Goal: Check status: Check status

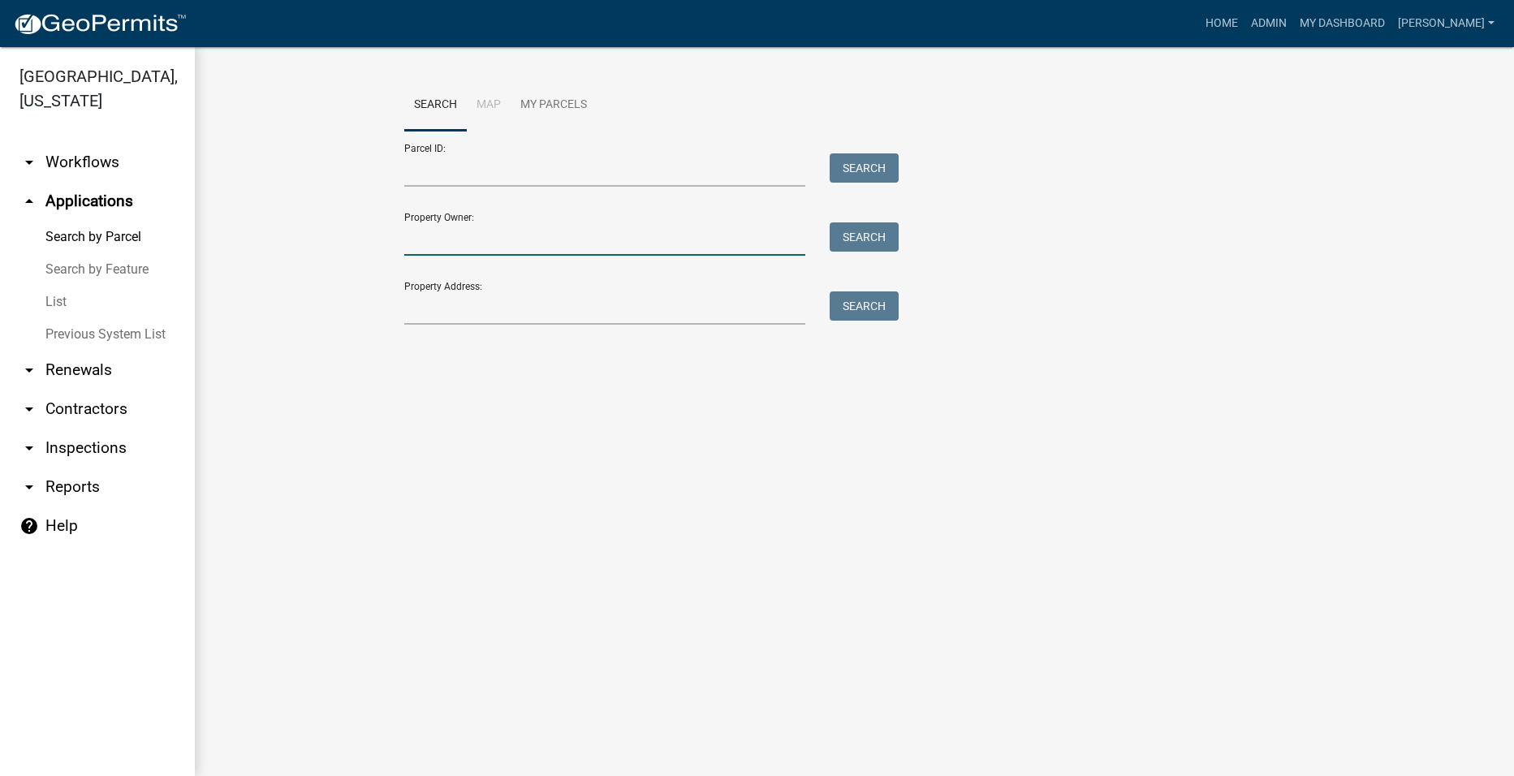
click at [623, 249] on input "Property Owner:" at bounding box center [605, 238] width 402 height 33
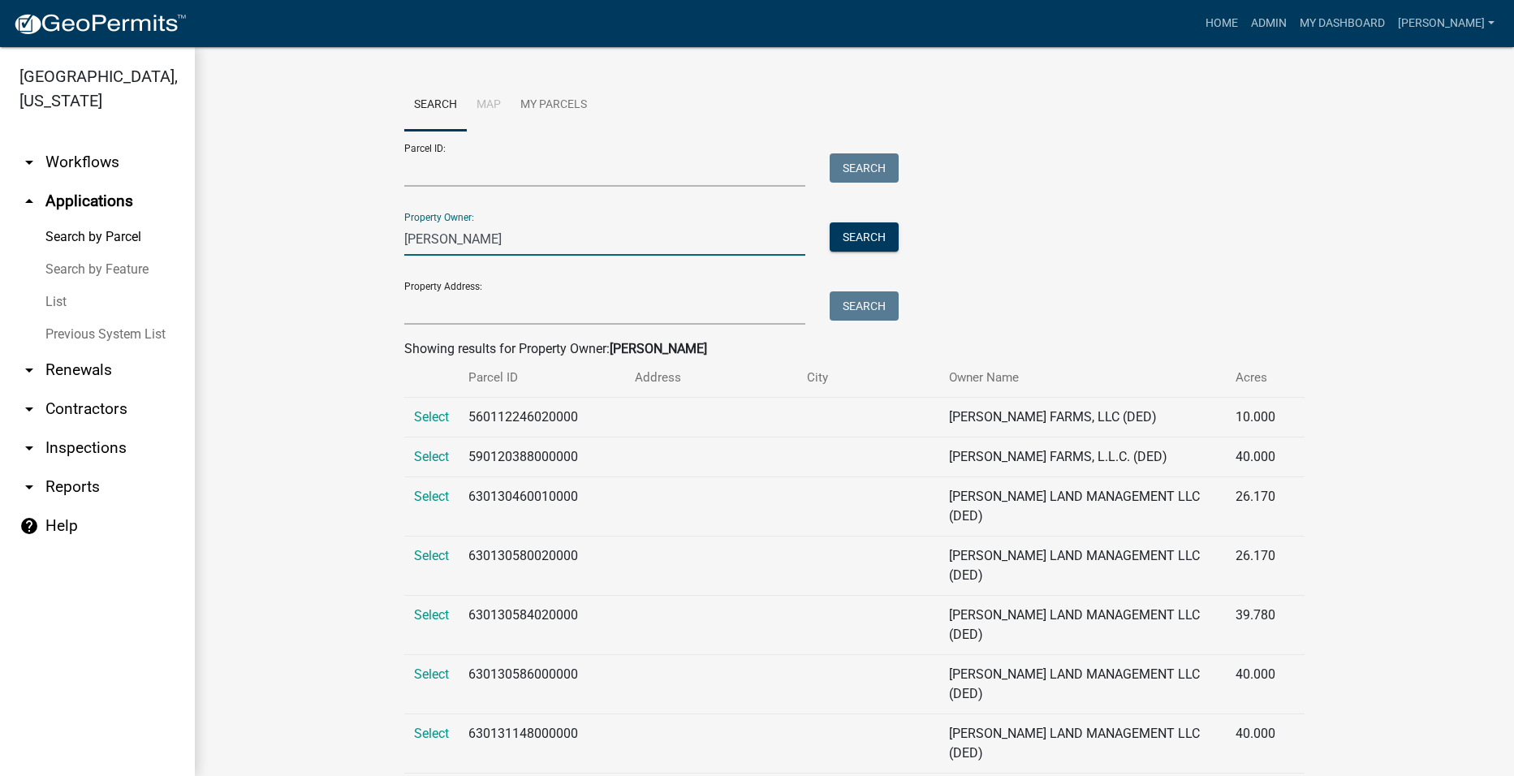
type input "[PERSON_NAME]"
drag, startPoint x: 537, startPoint y: 205, endPoint x: 481, endPoint y: 237, distance: 64.3
click at [485, 236] on div "Property Owner: [PERSON_NAME] Search" at bounding box center [647, 228] width 487 height 56
drag, startPoint x: 483, startPoint y: 254, endPoint x: 336, endPoint y: 269, distance: 147.7
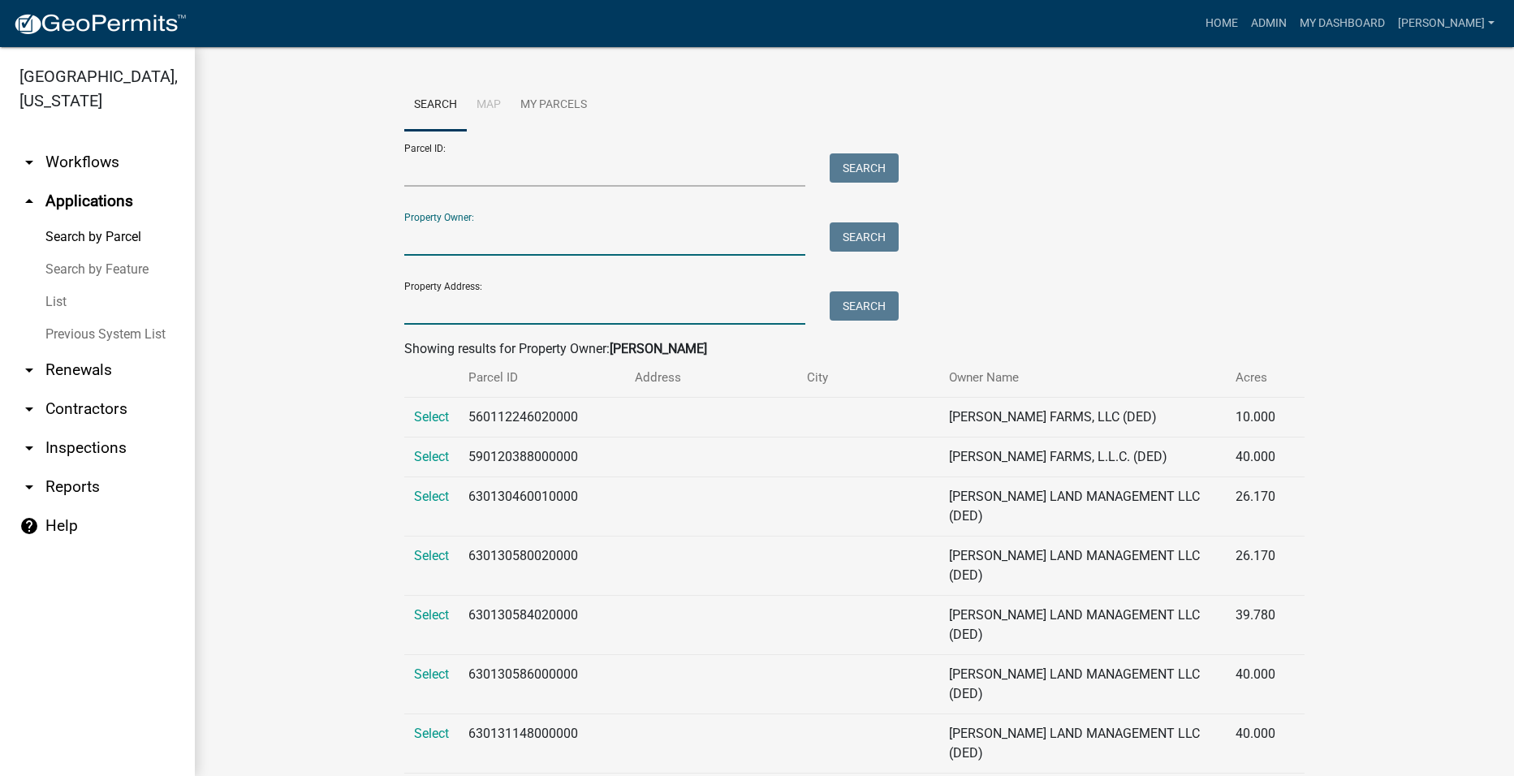
click at [415, 304] on input "Property Address:" at bounding box center [605, 307] width 402 height 33
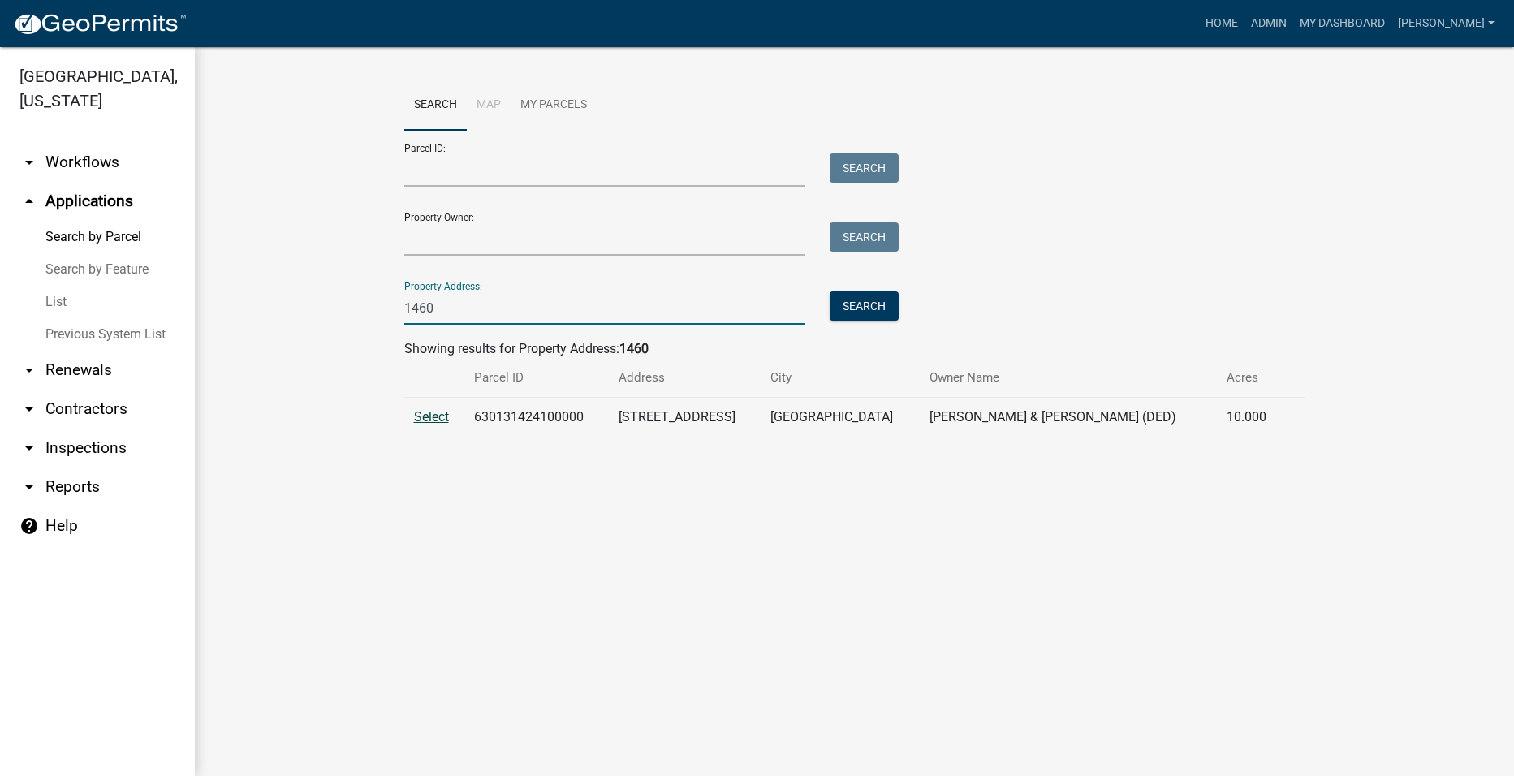
type input "1460"
click at [425, 417] on span "Select" at bounding box center [431, 416] width 35 height 15
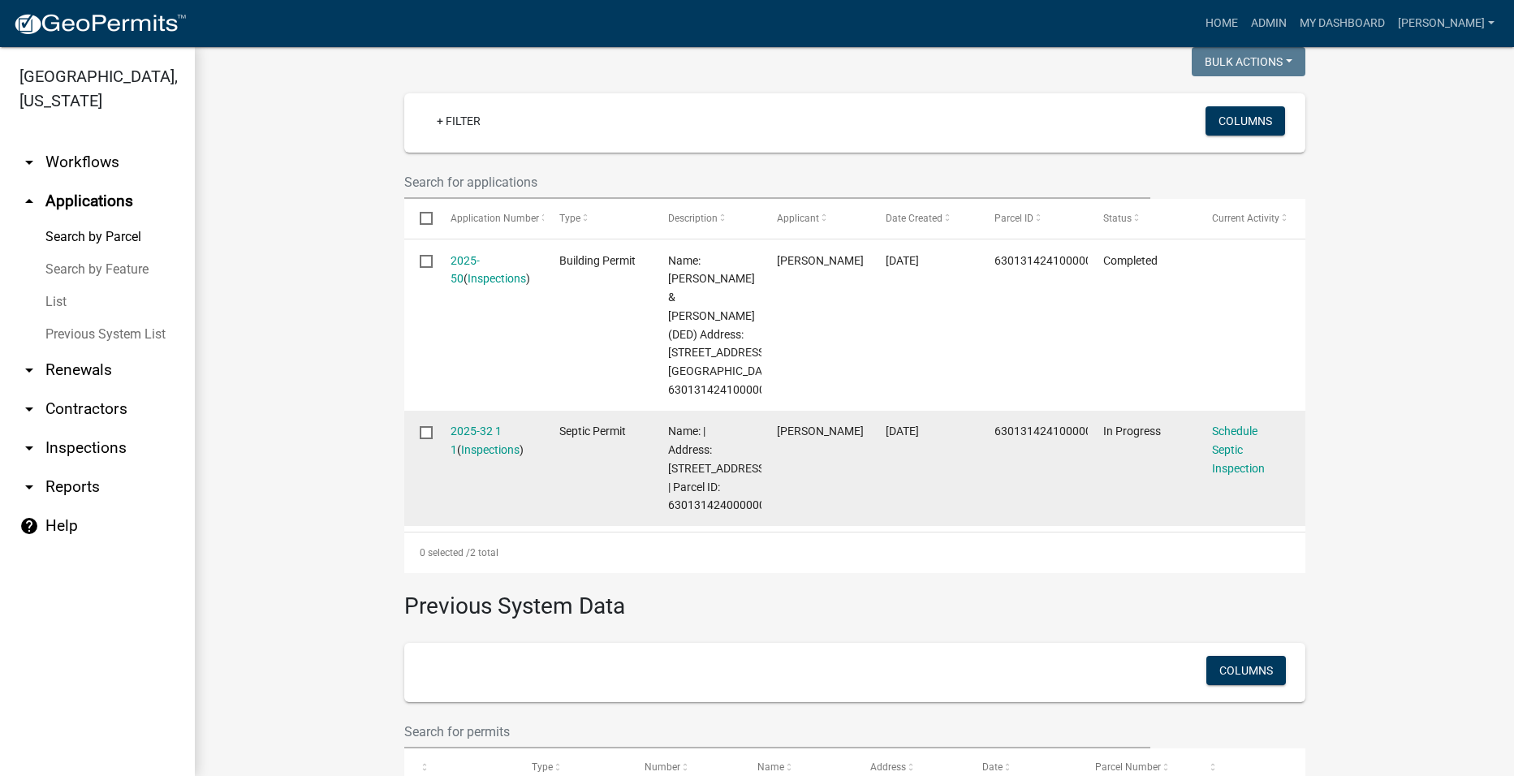
scroll to position [406, 0]
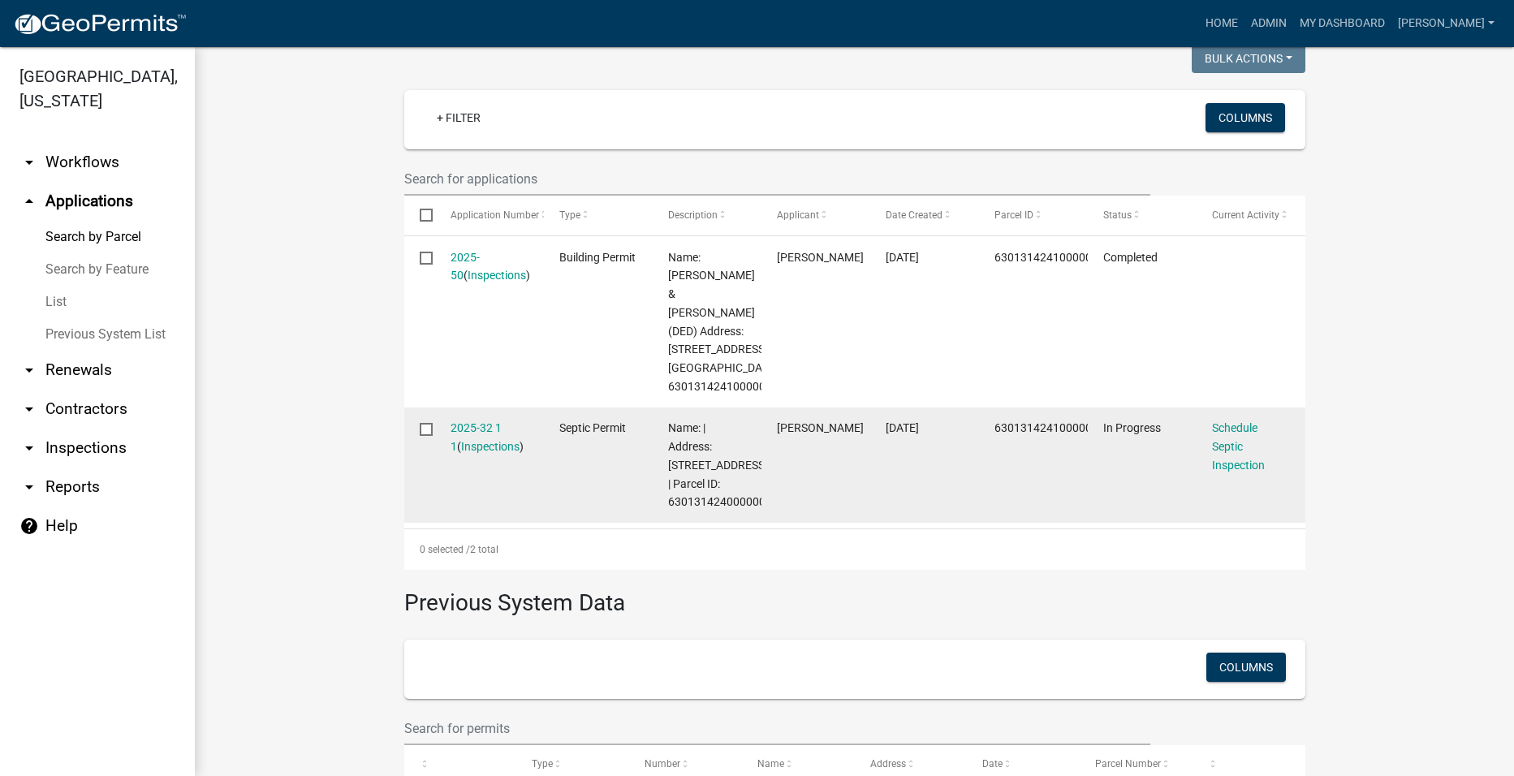
click at [490, 433] on datatable-body-cell "2025-32 1 1 ( Inspections )" at bounding box center [489, 465] width 109 height 116
click at [475, 441] on link "2025-32 1 1" at bounding box center [475, 437] width 51 height 32
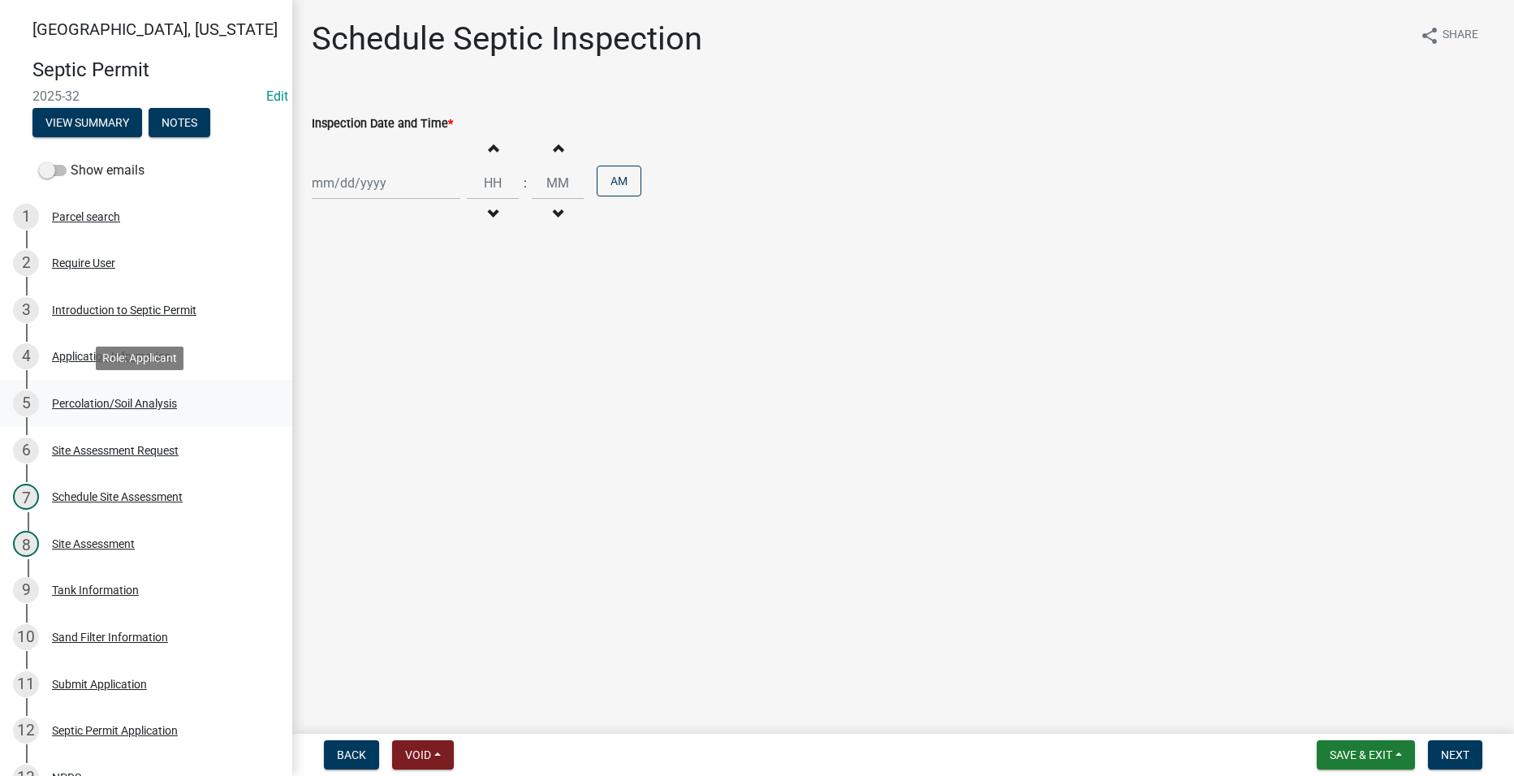
click at [91, 400] on div "Percolation/Soil Analysis" at bounding box center [114, 403] width 125 height 11
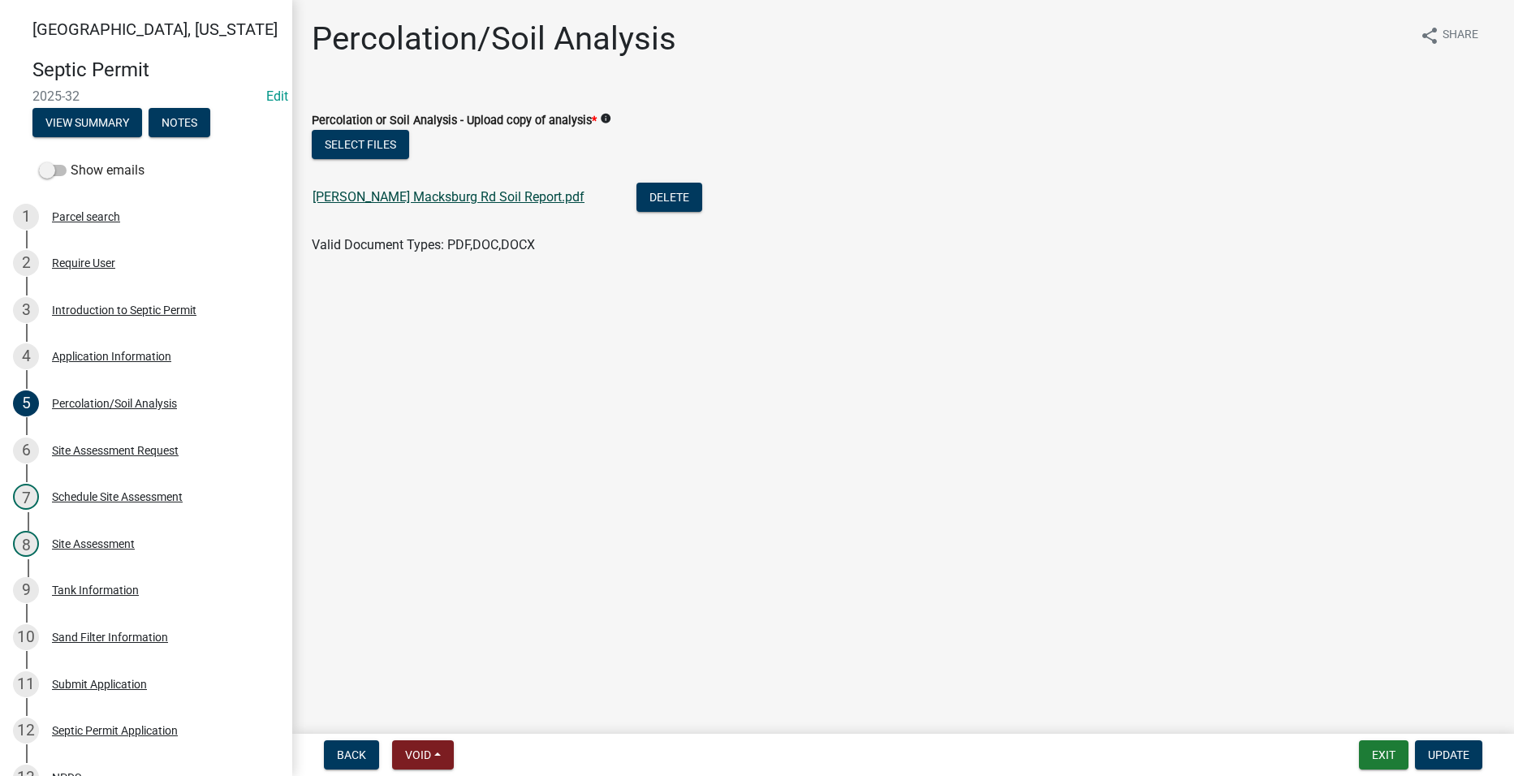
click at [480, 195] on link "[PERSON_NAME] Macksburg Rd Soil Report.pdf" at bounding box center [449, 196] width 272 height 15
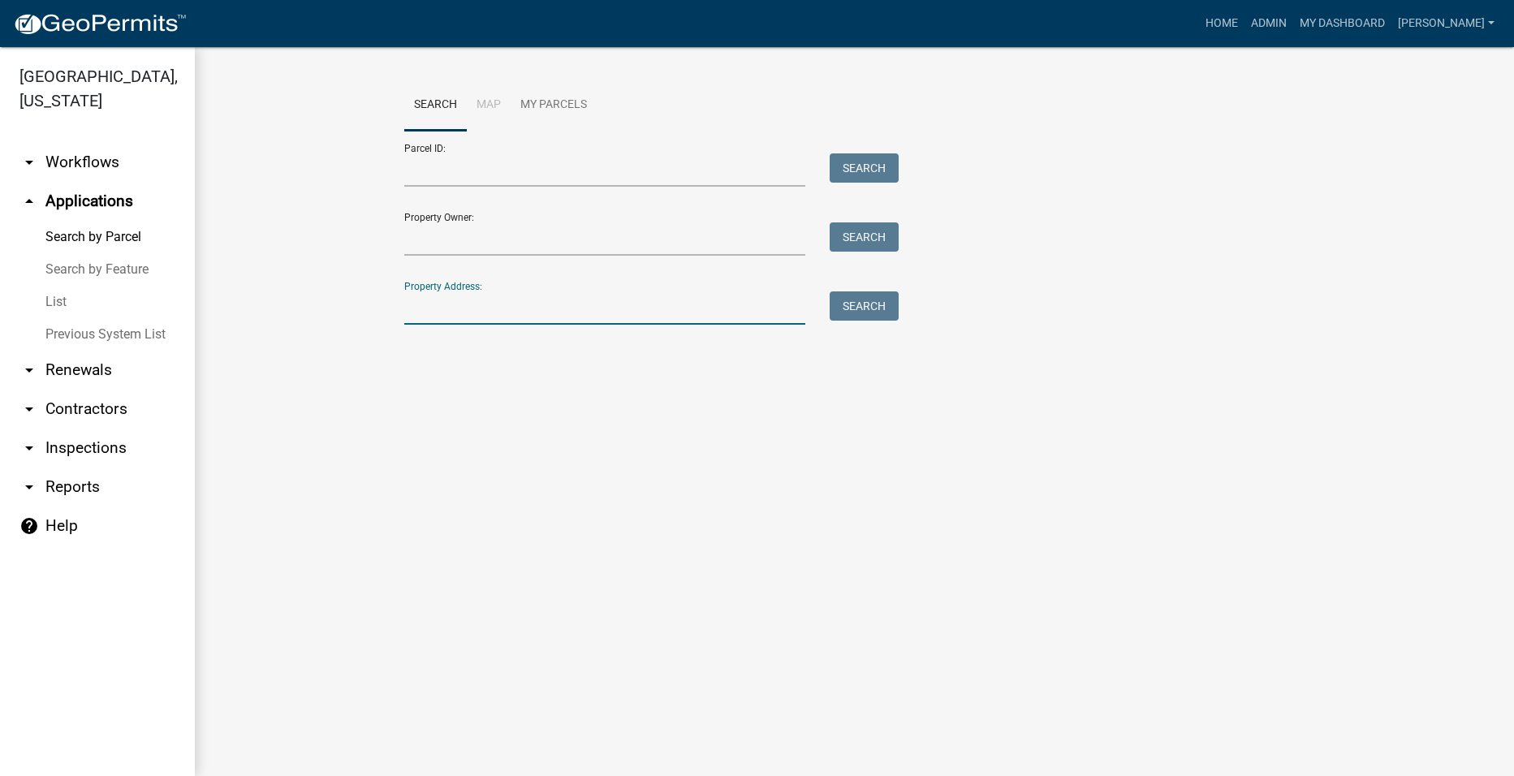
drag, startPoint x: 502, startPoint y: 311, endPoint x: 493, endPoint y: 308, distance: 9.5
click at [502, 311] on input "Property Address:" at bounding box center [605, 307] width 402 height 33
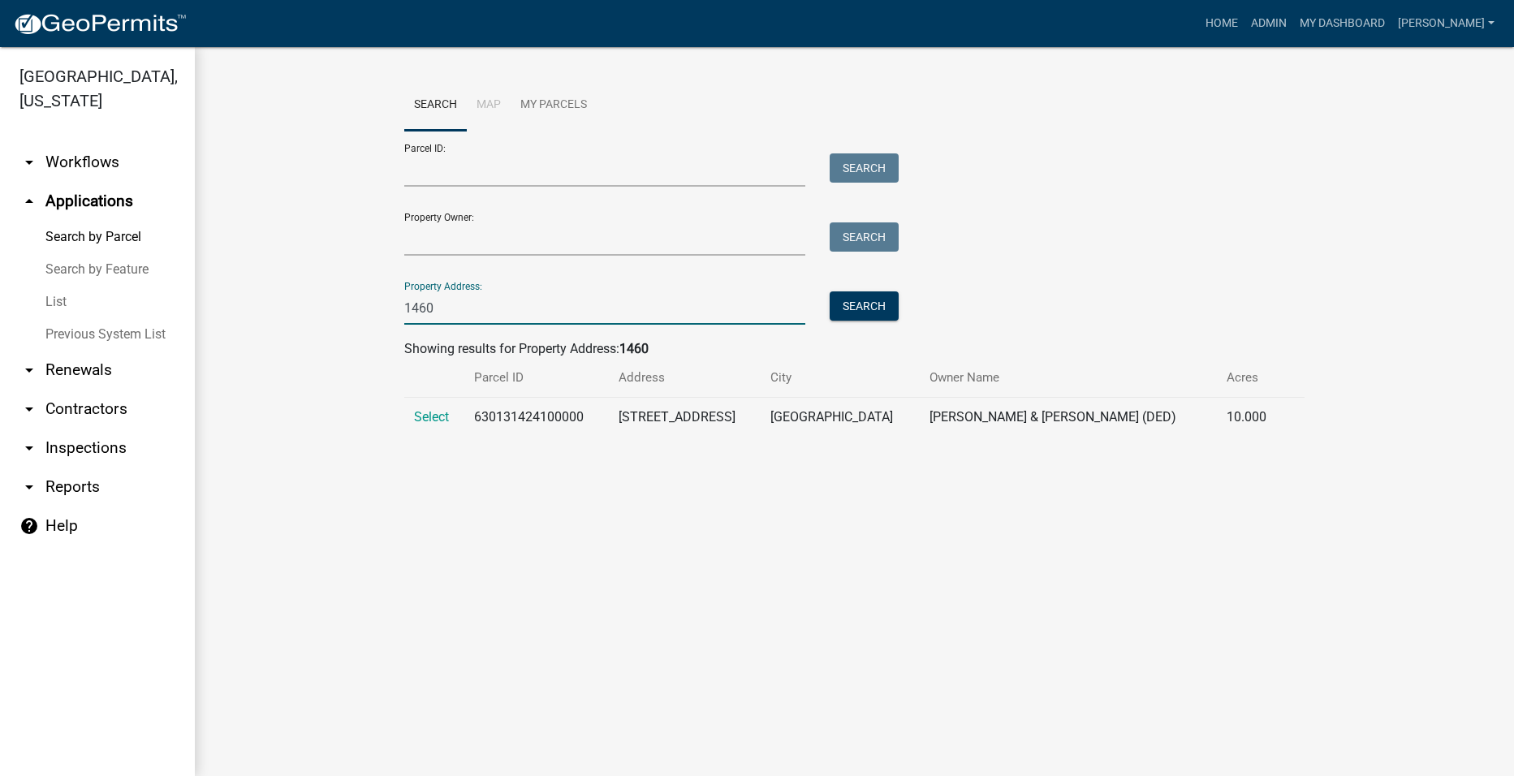
type input "1460"
click at [445, 414] on span "Select" at bounding box center [431, 416] width 35 height 15
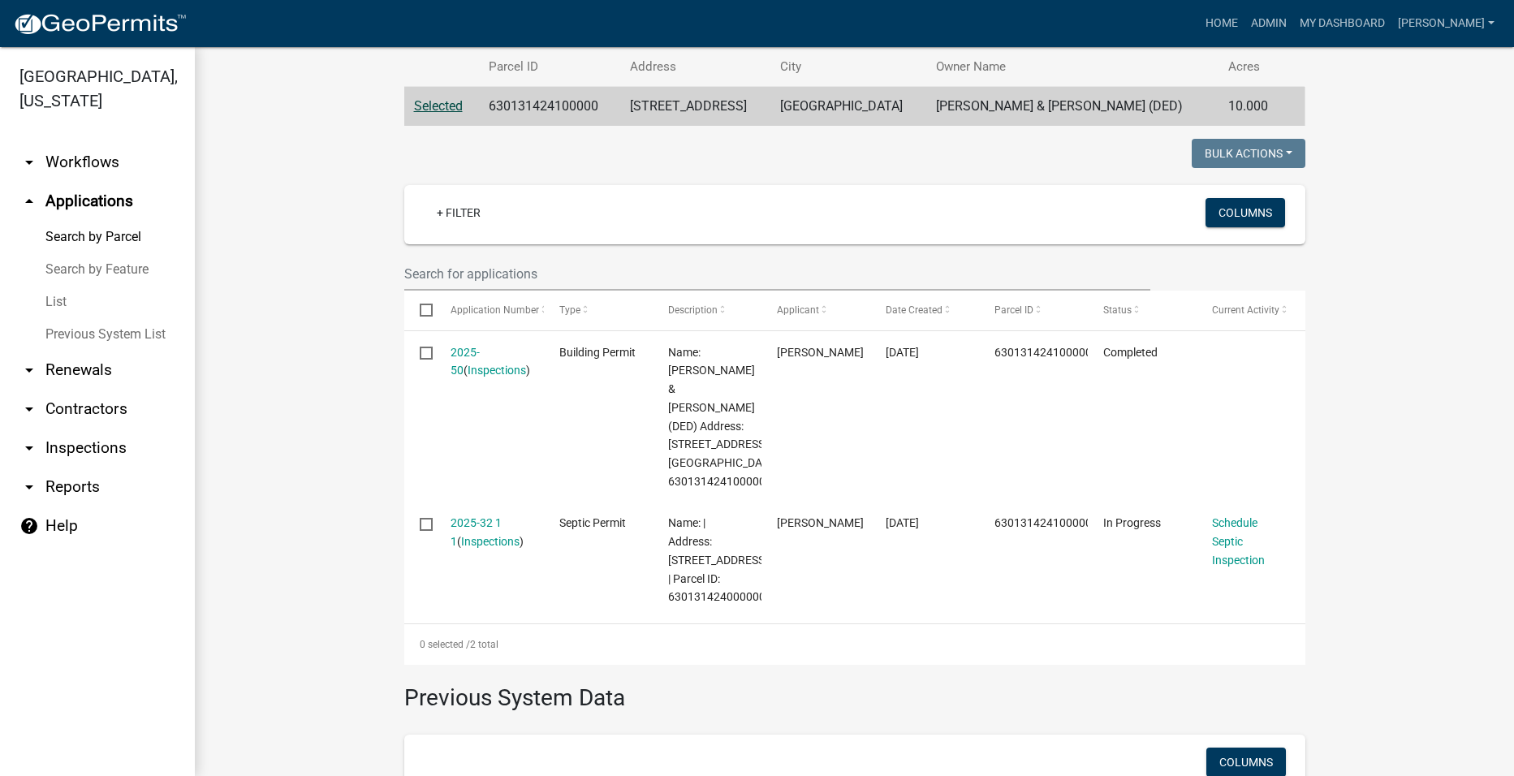
scroll to position [325, 0]
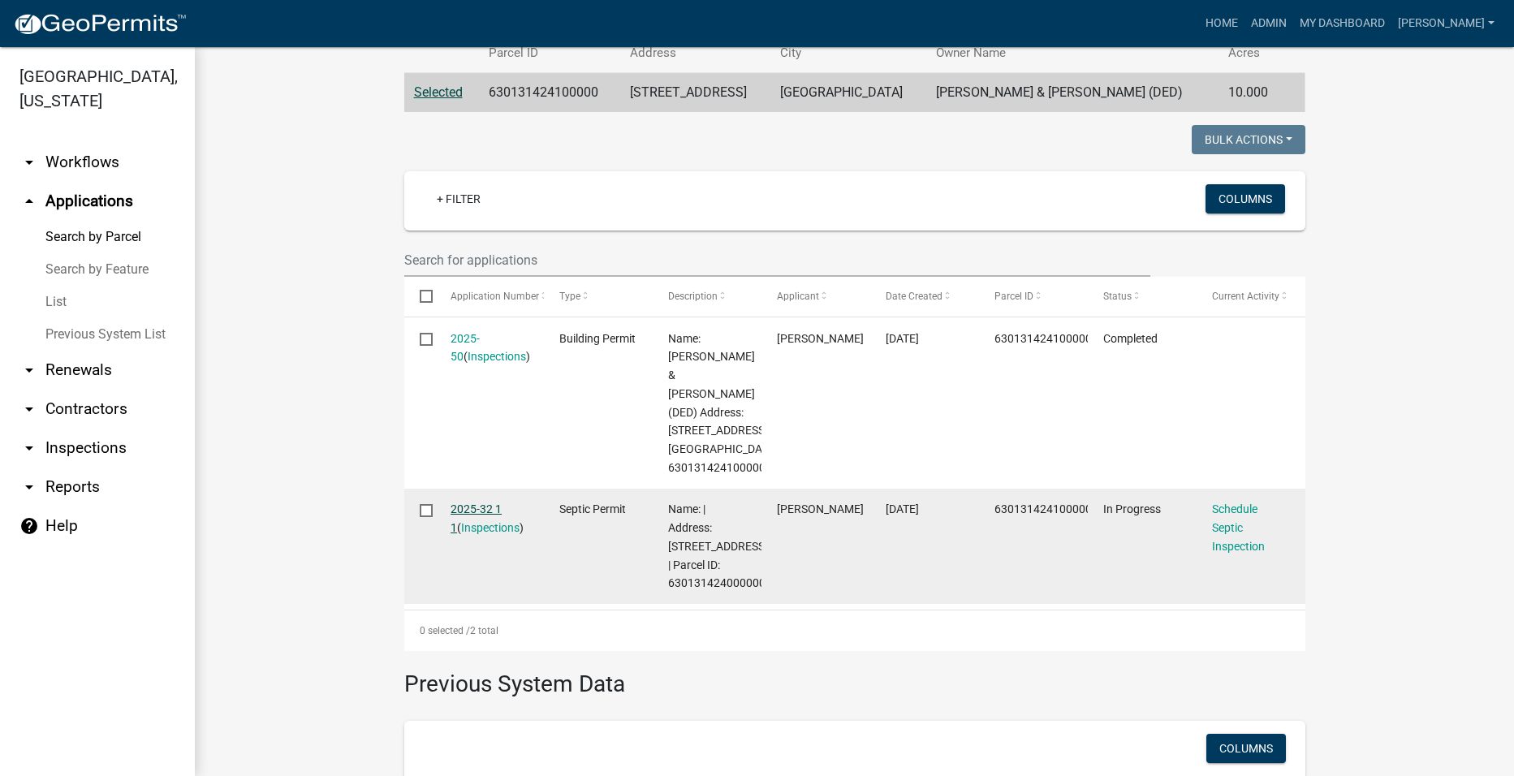
click at [473, 526] on link "2025-32 1 1" at bounding box center [475, 518] width 51 height 32
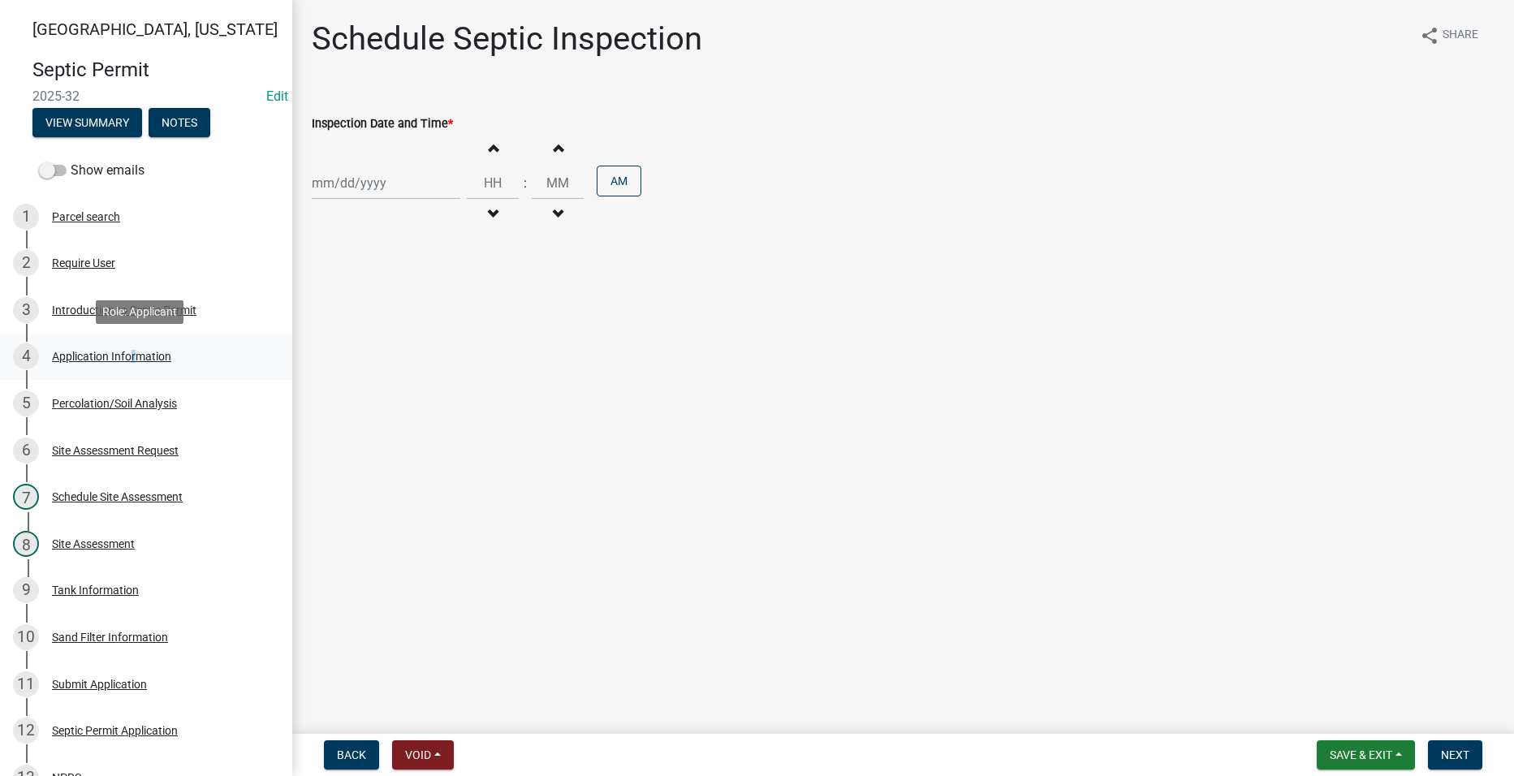
click at [129, 355] on div "Application Information" at bounding box center [111, 356] width 119 height 11
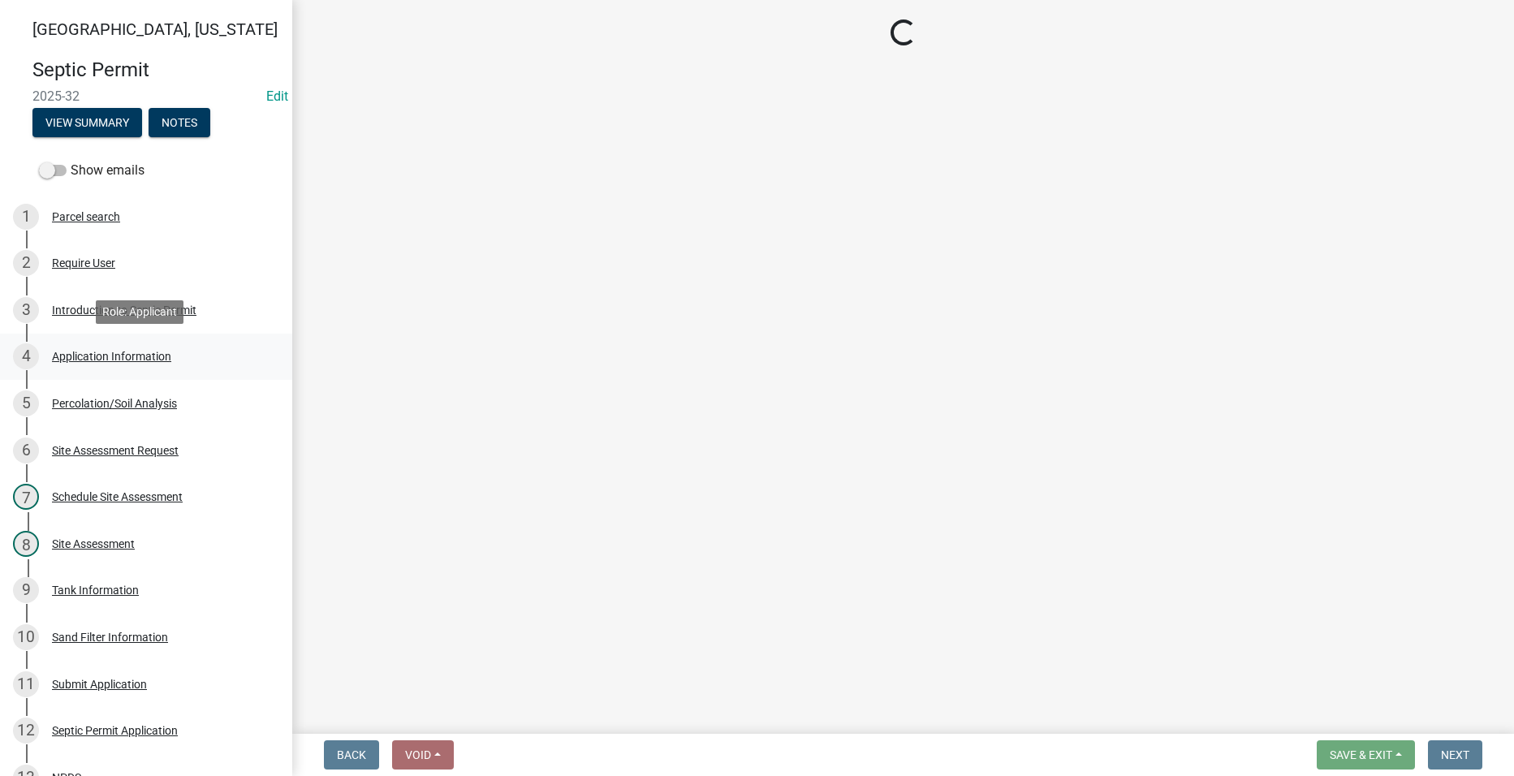
drag, startPoint x: 129, startPoint y: 355, endPoint x: 58, endPoint y: 356, distance: 70.6
click at [58, 356] on div "Application Information" at bounding box center [111, 356] width 119 height 11
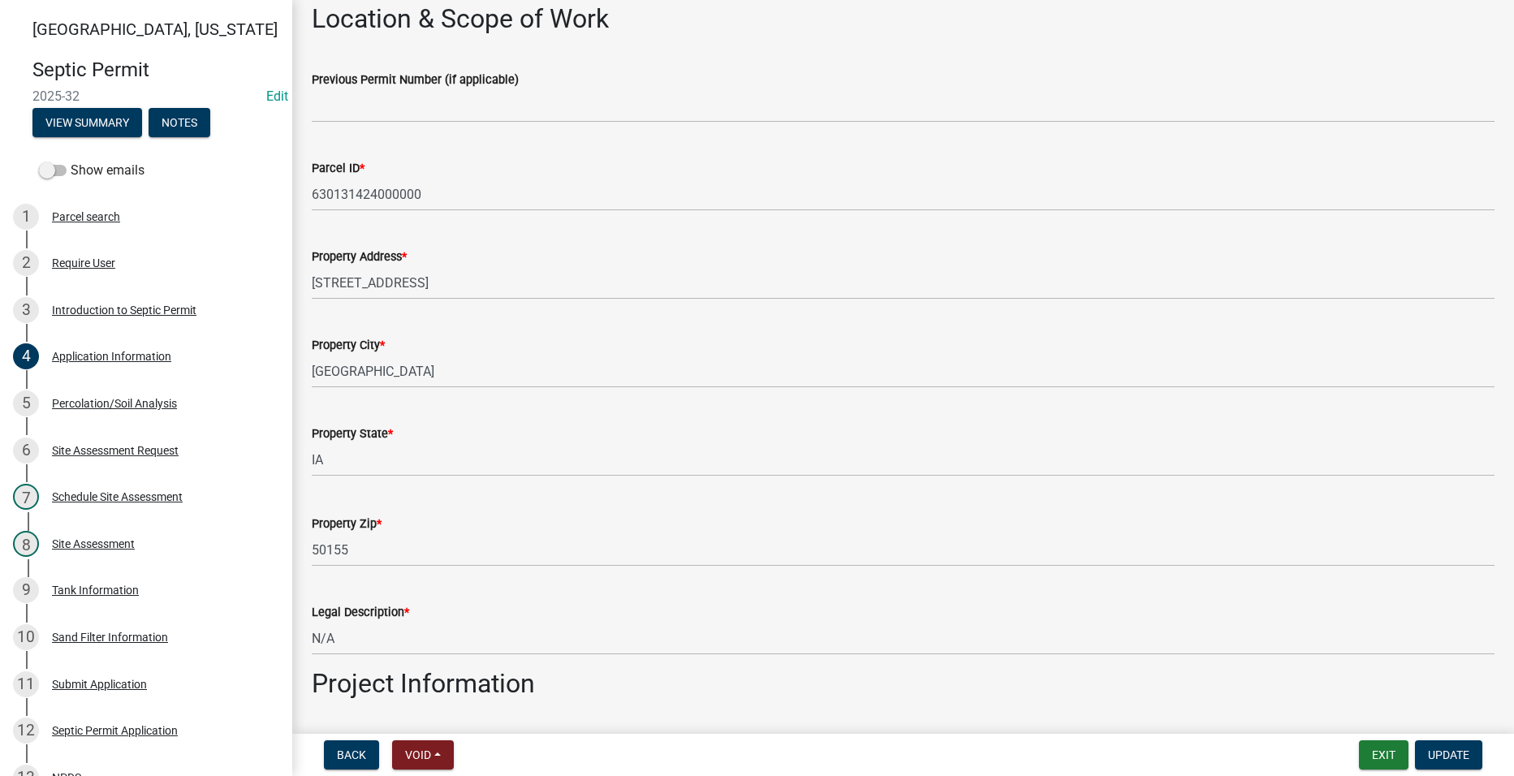
scroll to position [812, 0]
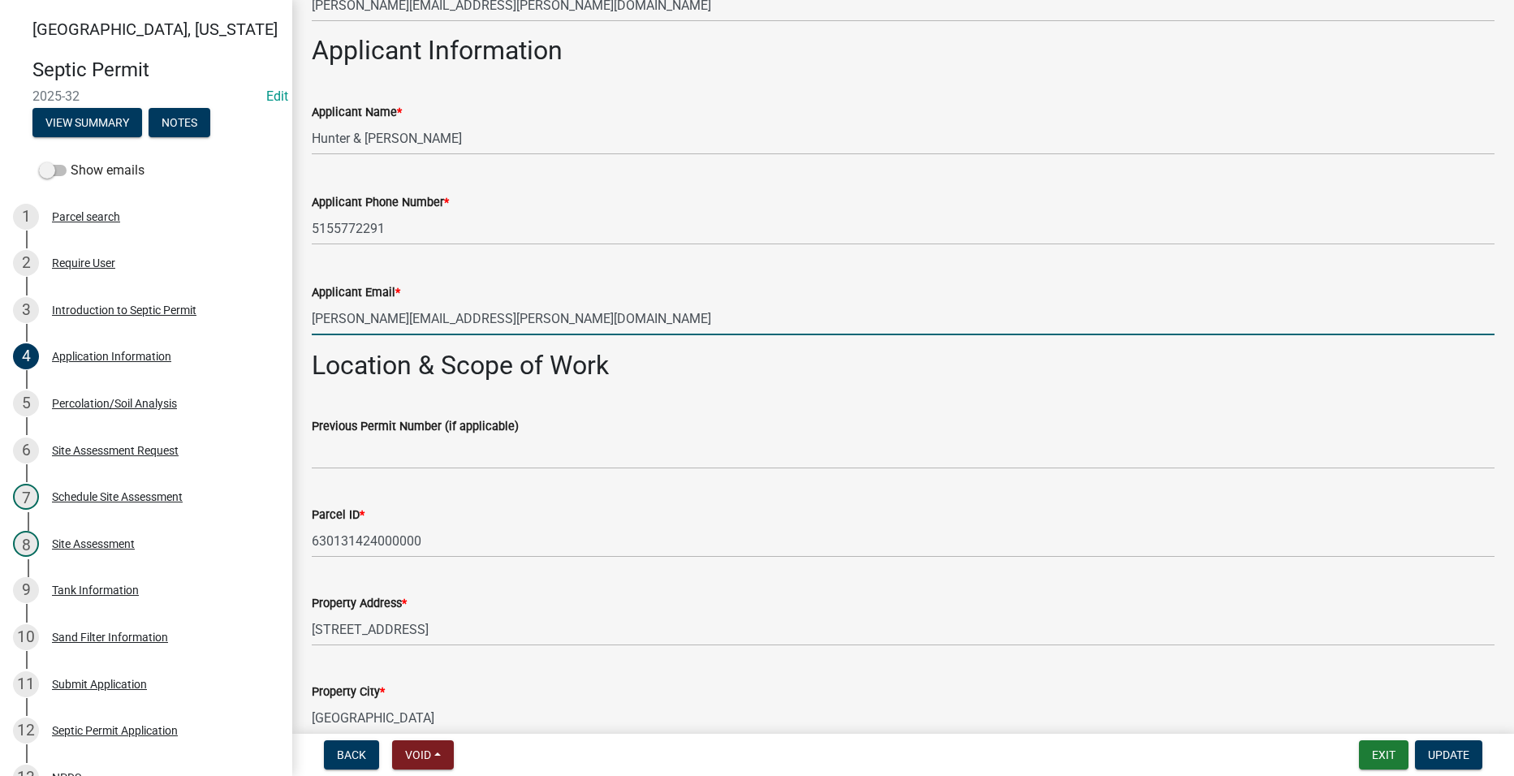
drag, startPoint x: 494, startPoint y: 318, endPoint x: 313, endPoint y: 308, distance: 181.3
click at [308, 309] on div "Applicant Email * [PERSON_NAME][EMAIL_ADDRESS][PERSON_NAME][DOMAIN_NAME]" at bounding box center [903, 297] width 1207 height 75
